Goal: Find specific page/section: Find specific page/section

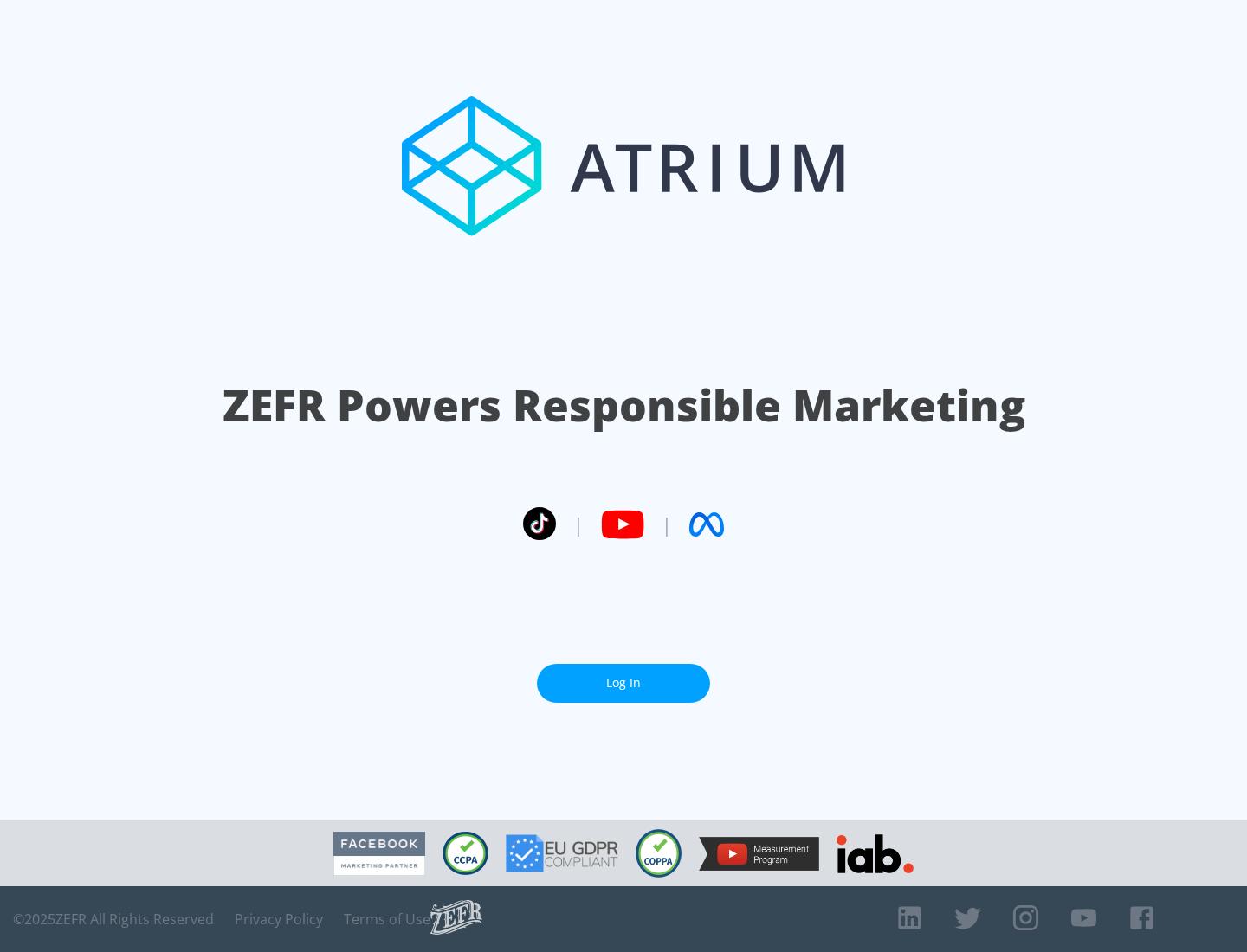
click at [623, 683] on link "Log In" at bounding box center [623, 684] width 174 height 39
